Goal: Task Accomplishment & Management: Use online tool/utility

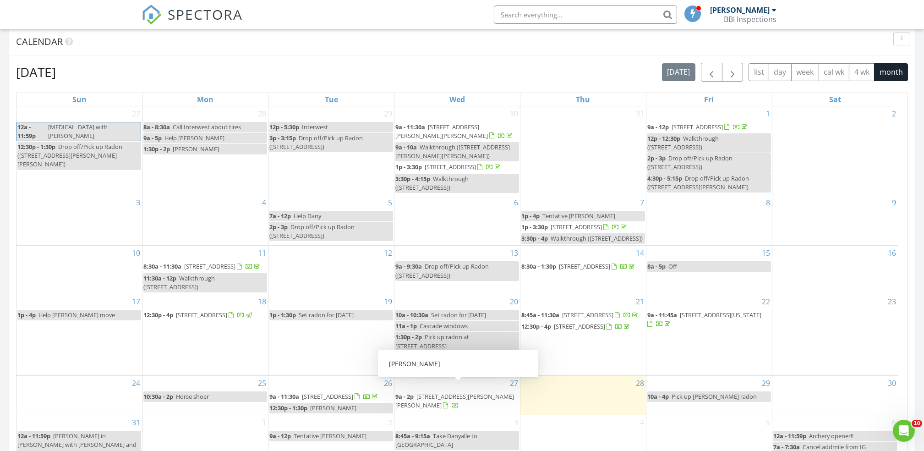
click at [435, 410] on span "9a - 2p 742 W Old Mullan Trail, Elliston 59728" at bounding box center [457, 401] width 124 height 18
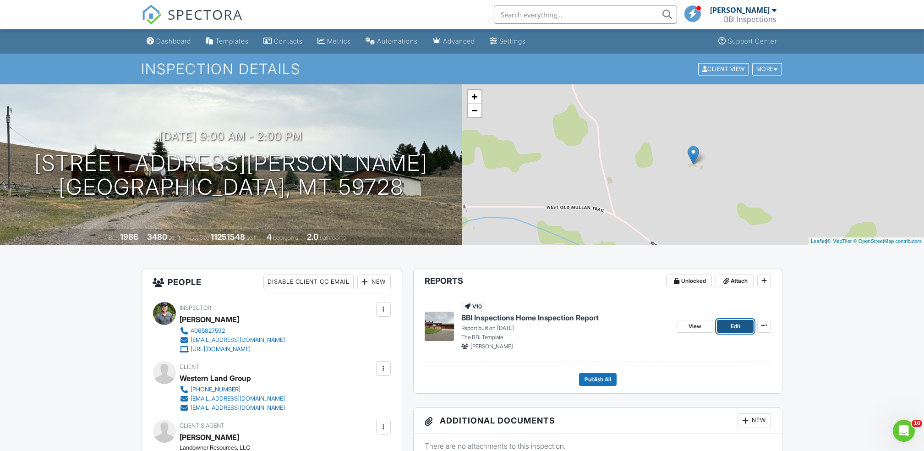
click at [733, 327] on span "Edit" at bounding box center [736, 326] width 10 height 9
